Goal: Navigation & Orientation: Find specific page/section

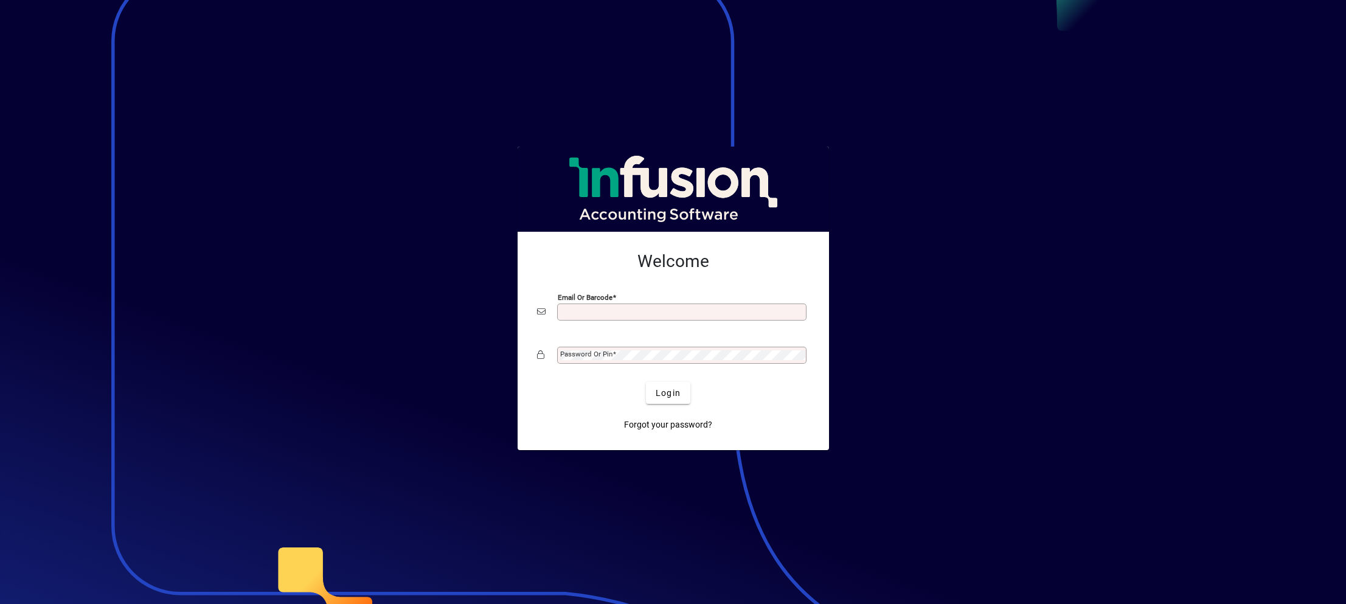
click at [600, 310] on input "Email or Barcode" at bounding box center [683, 312] width 246 height 10
type input "**********"
click at [589, 358] on mat-label "Password or Pin" at bounding box center [586, 354] width 52 height 9
click at [677, 392] on span "Login" at bounding box center [668, 393] width 25 height 13
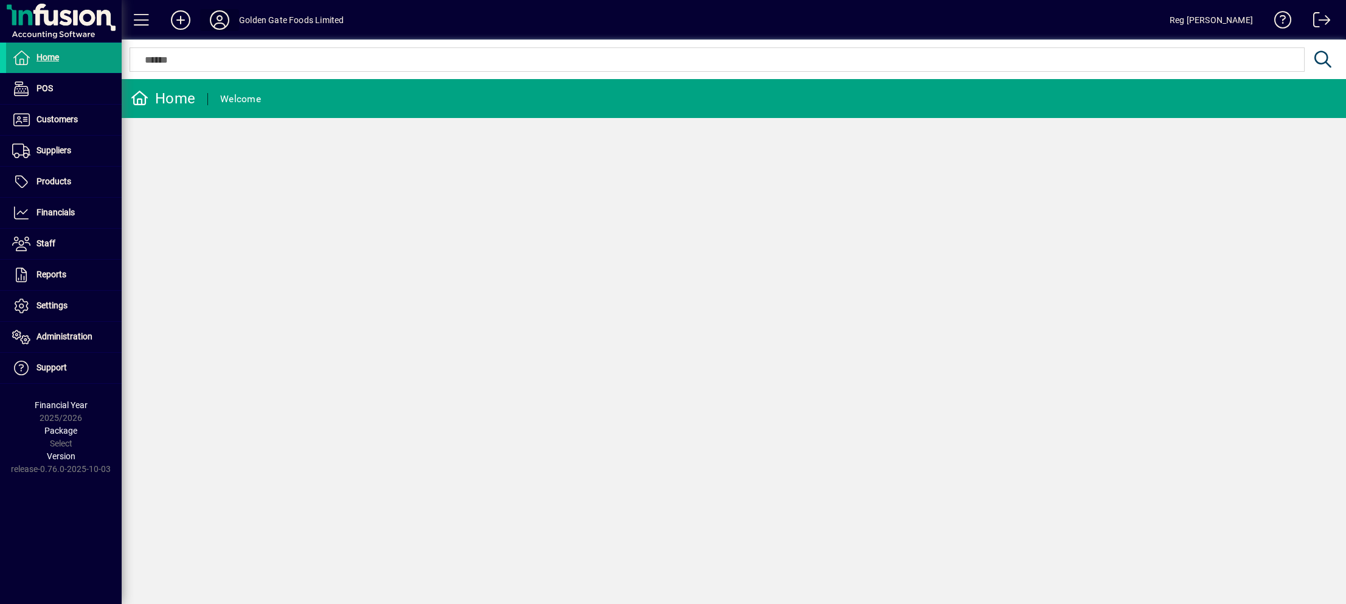
click at [214, 13] on icon at bounding box center [219, 19] width 24 height 19
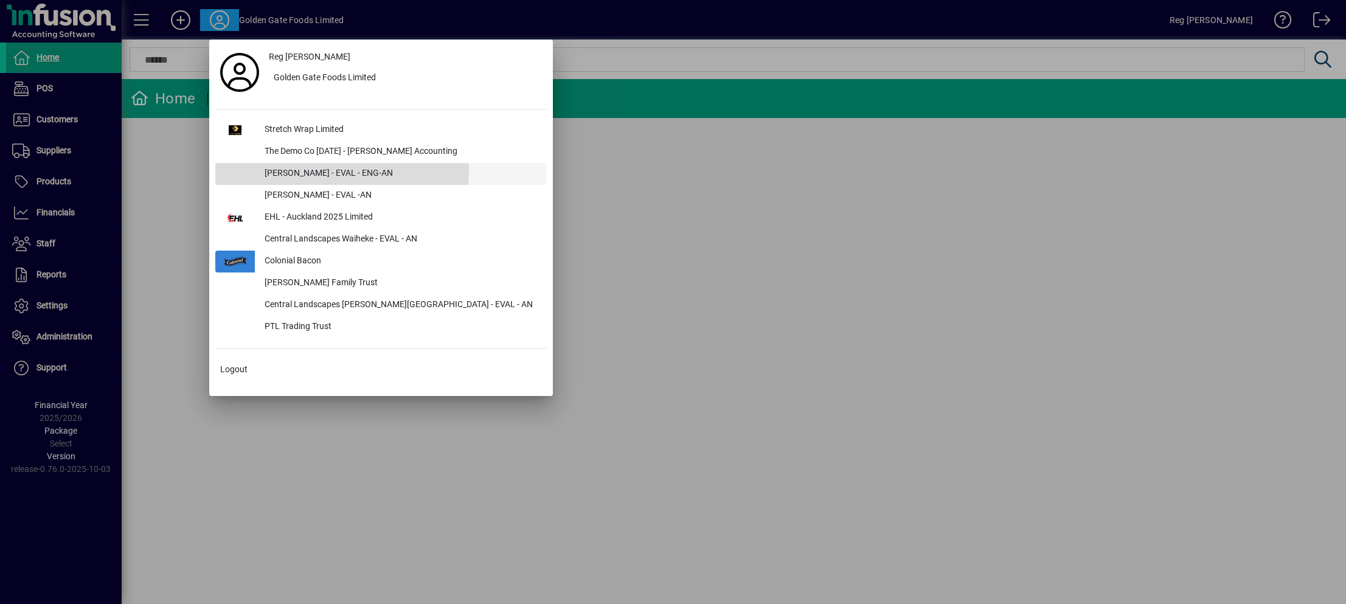
click at [342, 171] on div "[PERSON_NAME] - EVAL - ENG-AN" at bounding box center [401, 174] width 292 height 22
